Goal: Task Accomplishment & Management: Manage account settings

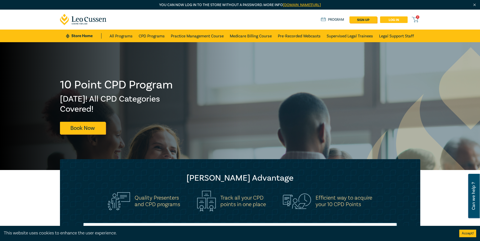
click at [393, 18] on link "Log in" at bounding box center [394, 19] width 28 height 7
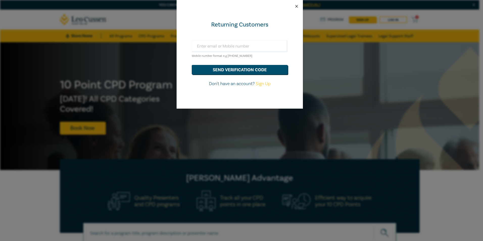
click at [298, 6] on button "Close" at bounding box center [297, 6] width 5 height 5
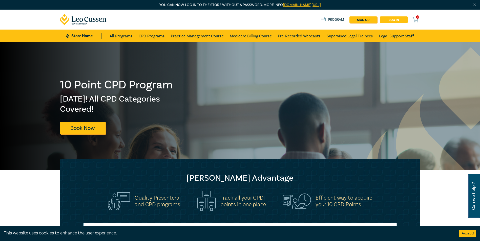
click at [398, 18] on link "Log in" at bounding box center [394, 19] width 28 height 7
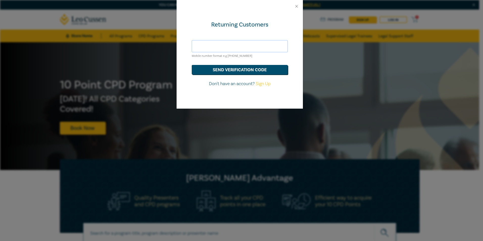
click at [234, 43] on input "text" at bounding box center [240, 46] width 96 height 12
click at [253, 42] on input "[PERSON_NAME][EMAIL_ADDRESS][DOMAIN_NAME]" at bounding box center [240, 46] width 96 height 12
drag, startPoint x: 253, startPoint y: 46, endPoint x: 154, endPoint y: 39, distance: 99.1
click at [157, 36] on div "Returning Customers [PERSON_NAME][EMAIL_ADDRESS][DOMAIN_NAME] Mobile number for…" at bounding box center [241, 120] width 483 height 241
type input "4"
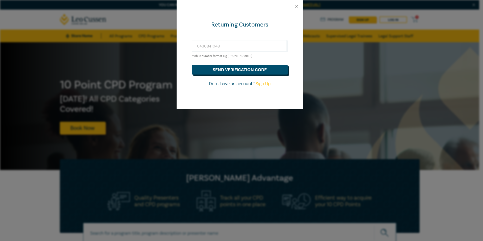
click at [266, 72] on button "send verification code" at bounding box center [240, 70] width 96 height 10
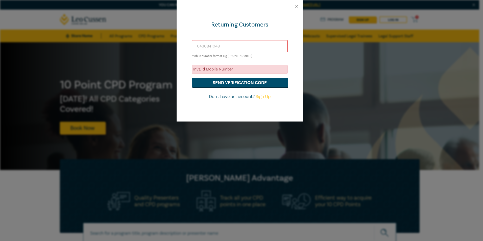
drag, startPoint x: 225, startPoint y: 45, endPoint x: 170, endPoint y: 39, distance: 54.5
click at [170, 39] on div "Returning Customers [PHONE_NUMBER] Mobile number format e.g [PHONE_NUMBER] Inva…" at bounding box center [241, 120] width 483 height 241
click at [197, 46] on input "0430841048" at bounding box center [240, 46] width 96 height 12
click at [221, 69] on div "Invalid Mobile Number" at bounding box center [240, 69] width 96 height 9
click at [228, 86] on button "send verification code" at bounding box center [240, 83] width 96 height 10
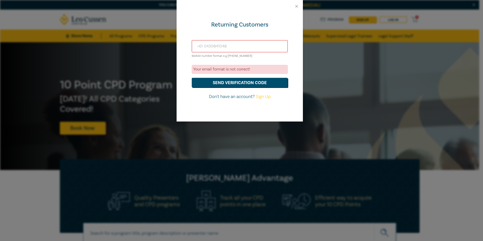
drag, startPoint x: 225, startPoint y: 46, endPoint x: 184, endPoint y: 39, distance: 41.9
click at [184, 39] on div "Returning Customers =[PHONE_NUMBER] Mobile number format e.g [PHONE_NUMBER] You…" at bounding box center [240, 67] width 126 height 109
click at [225, 82] on button "send verification code" at bounding box center [240, 83] width 96 height 10
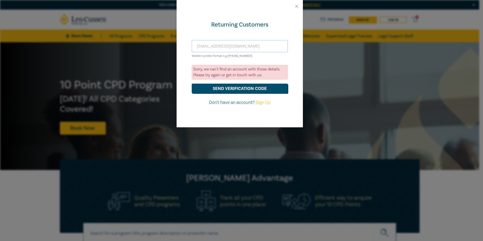
drag, startPoint x: 255, startPoint y: 46, endPoint x: 171, endPoint y: 32, distance: 84.7
click at [171, 32] on div "Returning Customers [EMAIL_ADDRESS][DOMAIN_NAME] Mobile number format e.g [PHON…" at bounding box center [241, 120] width 483 height 241
type input "[PERSON_NAME][EMAIL_ADDRESS][DOMAIN_NAME]"
click at [227, 90] on button "send verification code" at bounding box center [240, 89] width 96 height 10
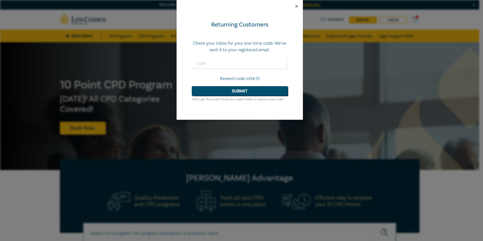
click at [296, 5] on button "Close" at bounding box center [297, 6] width 5 height 5
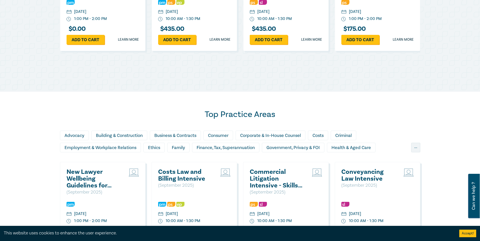
scroll to position [379, 0]
